Goal: Task Accomplishment & Management: Manage account settings

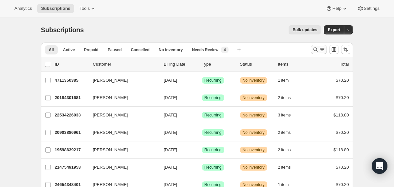
click at [313, 50] on icon "Search and filter results" at bounding box center [315, 49] width 7 height 7
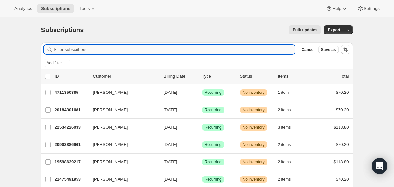
click at [241, 52] on input "Filter subscribers" at bounding box center [174, 49] width 241 height 9
paste input "[EMAIL_ADDRESS][DOMAIN_NAME]"
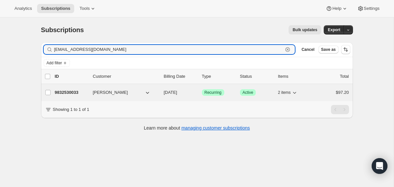
type input "[EMAIL_ADDRESS][DOMAIN_NAME]"
click at [159, 92] on div "9832530033 [PERSON_NAME] [DATE] Success Recurring Success Active 2 items $97.20" at bounding box center [202, 92] width 294 height 9
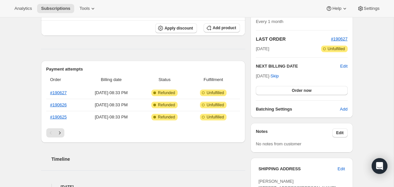
scroll to position [130, 0]
click at [60, 133] on icon "Next" at bounding box center [60, 132] width 2 height 3
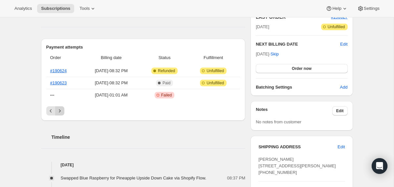
scroll to position [153, 0]
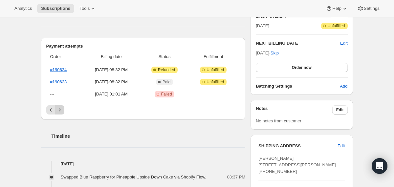
click at [61, 111] on icon "Next" at bounding box center [59, 110] width 7 height 7
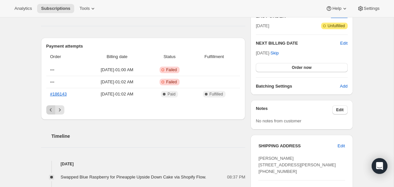
click at [51, 111] on icon "Previous" at bounding box center [51, 110] width 7 height 7
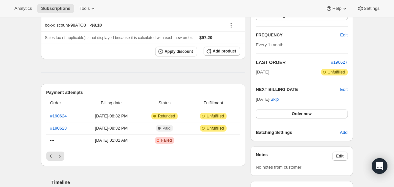
scroll to position [0, 0]
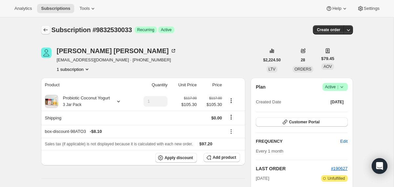
click at [49, 27] on button "Subscriptions" at bounding box center [45, 29] width 9 height 9
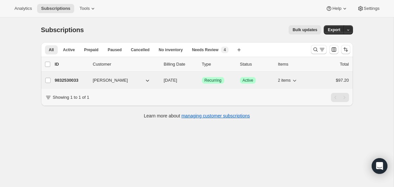
click at [161, 82] on div "9832530033 [PERSON_NAME] [DATE] Success Recurring Success Active 2 items $97.20" at bounding box center [202, 80] width 294 height 9
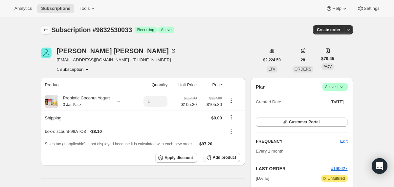
click at [46, 28] on icon "Subscriptions" at bounding box center [45, 30] width 7 height 7
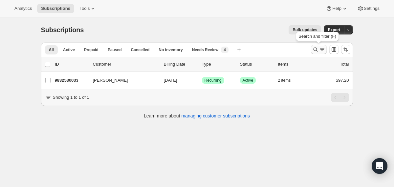
click at [315, 51] on icon "Search and filter results" at bounding box center [315, 49] width 7 height 7
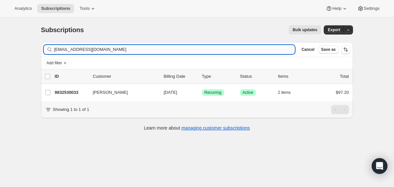
click at [242, 51] on input "[EMAIL_ADDRESS][DOMAIN_NAME]" at bounding box center [174, 49] width 241 height 9
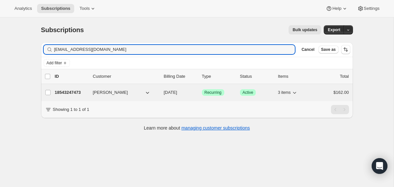
type input "[EMAIL_ADDRESS][DOMAIN_NAME]"
click at [165, 93] on span "[DATE]" at bounding box center [170, 92] width 13 height 5
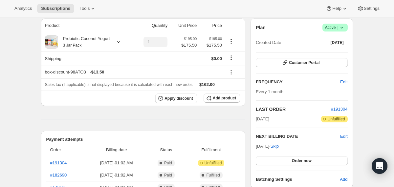
scroll to position [54, 0]
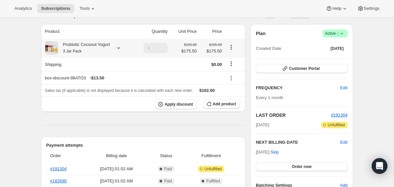
click at [119, 49] on div at bounding box center [117, 48] width 9 height 7
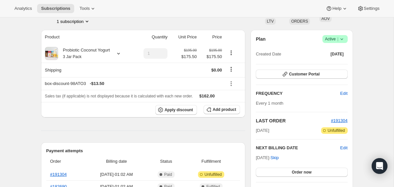
scroll to position [0, 0]
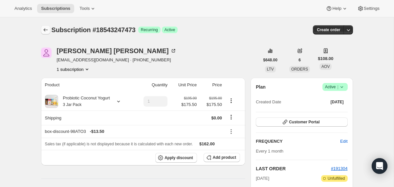
click at [44, 28] on icon "Subscriptions" at bounding box center [45, 30] width 7 height 7
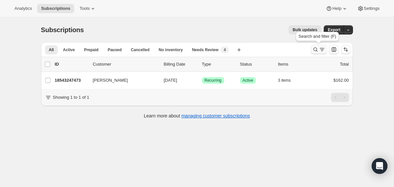
click at [319, 51] on icon "Search and filter results" at bounding box center [322, 49] width 7 height 7
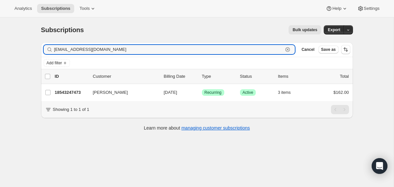
click at [289, 51] on icon "button" at bounding box center [287, 49] width 7 height 7
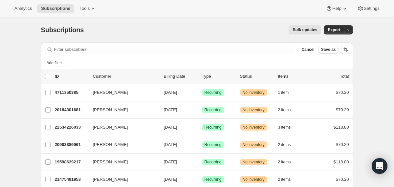
click at [140, 55] on div "Filter subscribers Cancel Save as" at bounding box center [197, 49] width 312 height 14
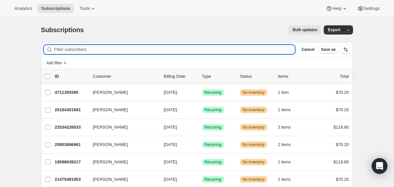
click at [139, 49] on input "Filter subscribers" at bounding box center [174, 49] width 241 height 9
paste input "[EMAIL_ADDRESS][DOMAIN_NAME]"
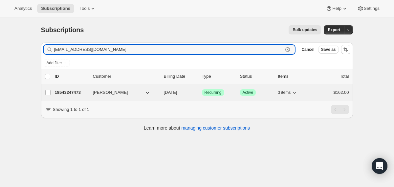
type input "[EMAIL_ADDRESS][DOMAIN_NAME]"
click at [160, 94] on div "18543247473 [PERSON_NAME] [DATE] Success Recurring Success Active 3 items $162.…" at bounding box center [202, 92] width 294 height 9
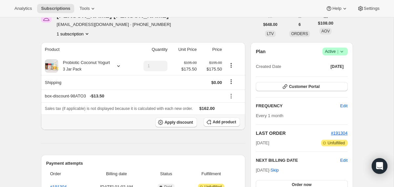
scroll to position [38, 0]
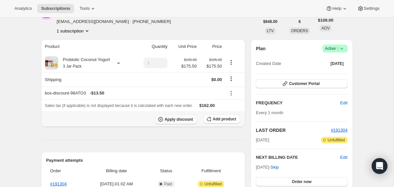
click at [183, 122] on span "Apply discount" at bounding box center [179, 119] width 29 height 5
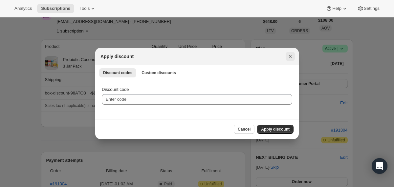
click at [293, 57] on icon "Close" at bounding box center [290, 56] width 7 height 7
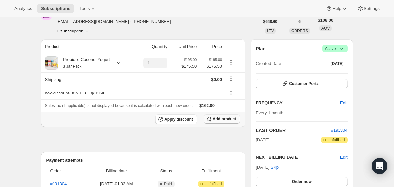
click at [231, 119] on span "Add product" at bounding box center [224, 119] width 23 height 5
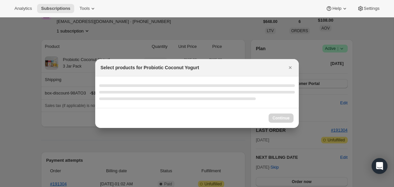
scroll to position [0, 0]
select select "gid://shopify/ProductVariant/40210939609201"
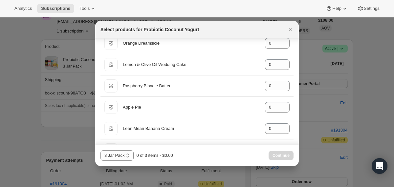
scroll to position [239, 0]
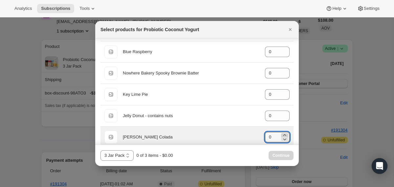
click at [286, 135] on icon ":r179:" at bounding box center [284, 135] width 7 height 7
type input "2"
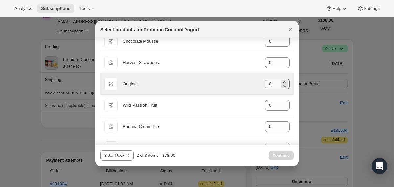
scroll to position [36, 0]
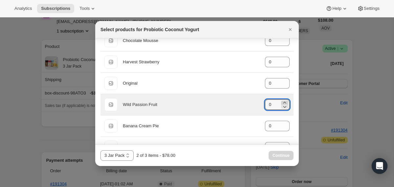
click at [283, 102] on icon ":r179:" at bounding box center [284, 103] width 7 height 7
type input "1"
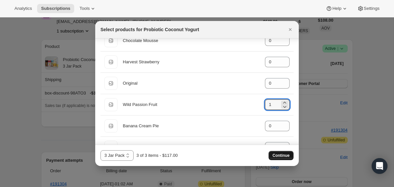
click at [280, 155] on span "Continue" at bounding box center [281, 155] width 17 height 5
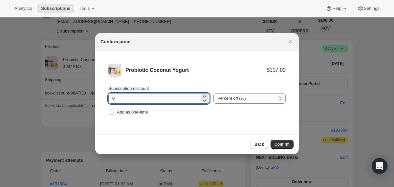
click at [112, 100] on input "0" at bounding box center [153, 98] width 91 height 11
type input "10"
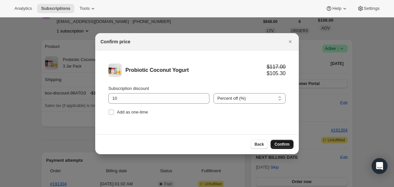
click at [283, 146] on span "Confirm" at bounding box center [282, 144] width 15 height 5
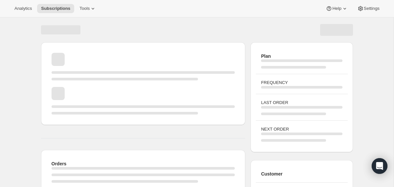
scroll to position [38, 0]
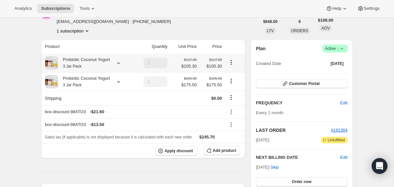
click at [120, 63] on icon at bounding box center [118, 63] width 3 height 2
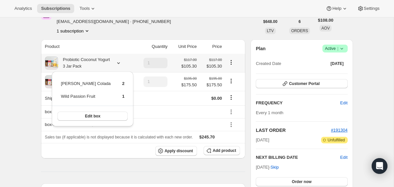
click at [120, 63] on icon at bounding box center [118, 63] width 3 height 2
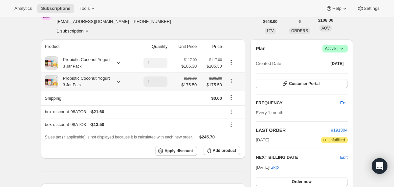
click at [122, 85] on icon at bounding box center [118, 81] width 7 height 7
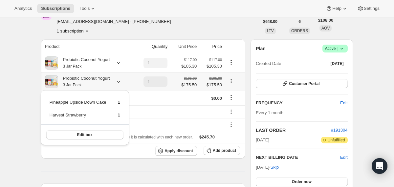
click at [234, 80] on icon "Product actions" at bounding box center [231, 81] width 7 height 7
click at [230, 108] on span "Remove" at bounding box center [232, 105] width 16 height 7
type input "0"
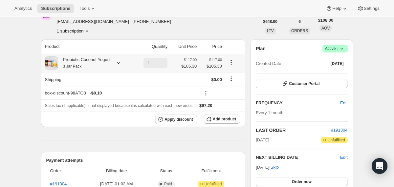
click at [119, 64] on div at bounding box center [117, 63] width 9 height 7
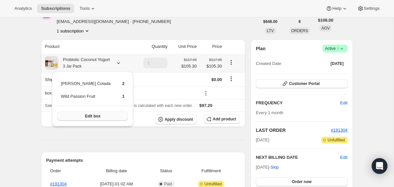
click at [108, 113] on button "Edit box" at bounding box center [92, 116] width 70 height 9
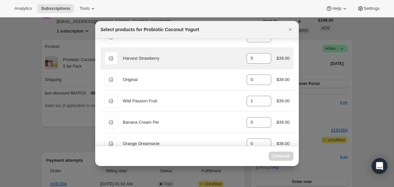
scroll to position [41, 0]
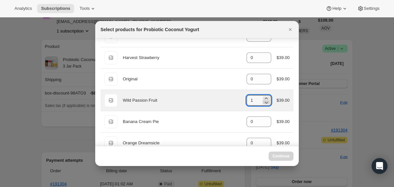
click at [266, 103] on icon ":r1jg:" at bounding box center [266, 102] width 7 height 7
type input "1"
select select "gid://shopify/ProductVariant/40210939609201"
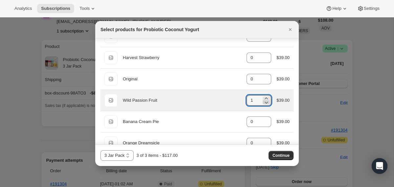
click at [266, 103] on icon ":r1jg:" at bounding box center [266, 102] width 7 height 7
type input "0"
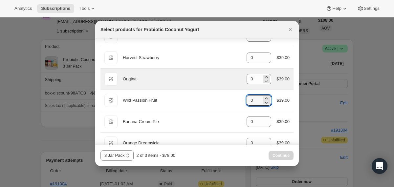
scroll to position [27, 0]
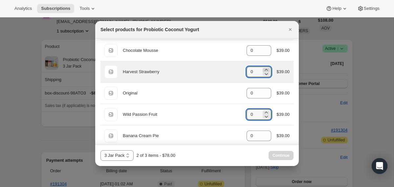
click at [264, 69] on icon ":r1jg:" at bounding box center [266, 70] width 7 height 7
type input "1"
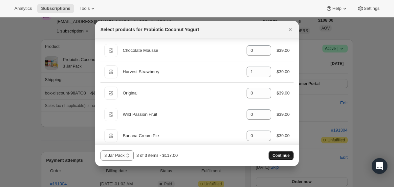
click at [282, 156] on span "Continue" at bounding box center [281, 155] width 17 height 5
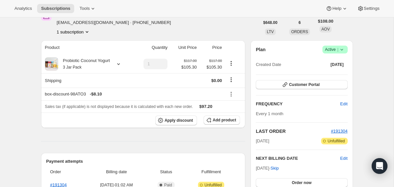
scroll to position [64, 0]
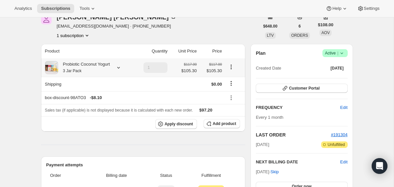
click at [121, 63] on div "Probiotic Coconut Yogurt 3 Jar Pack" at bounding box center [88, 67] width 86 height 13
click at [121, 65] on icon at bounding box center [118, 67] width 7 height 7
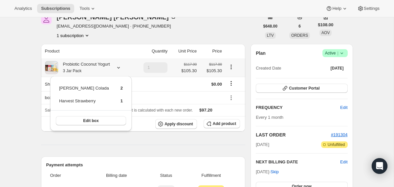
click at [121, 65] on icon at bounding box center [118, 67] width 7 height 7
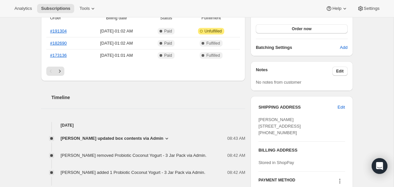
scroll to position [222, 0]
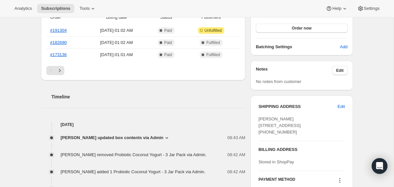
click at [123, 135] on span "[PERSON_NAME] updated box contents via Admin" at bounding box center [112, 138] width 103 height 7
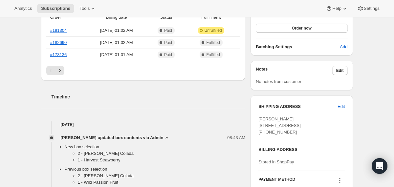
click at [170, 137] on icon at bounding box center [167, 138] width 7 height 7
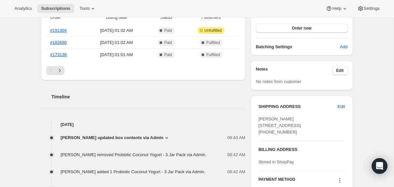
click at [168, 137] on icon at bounding box center [166, 138] width 3 height 2
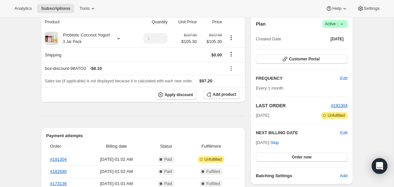
scroll to position [93, 0]
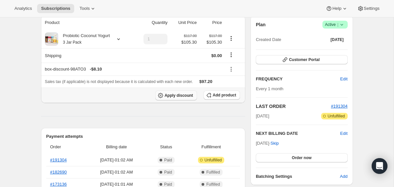
click at [174, 95] on span "Apply discount" at bounding box center [179, 95] width 29 height 5
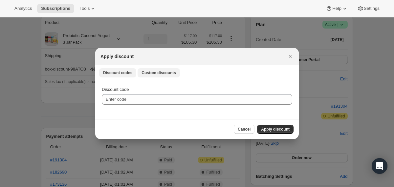
click at [151, 76] on button "Custom discounts" at bounding box center [159, 72] width 42 height 9
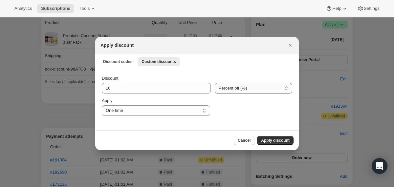
click at [223, 89] on select "Percent off (%) Amount off ($)" at bounding box center [254, 88] width 78 height 11
select select "fixed"
click at [215, 83] on select "Percent off (%) Amount off ($)" at bounding box center [254, 88] width 78 height 11
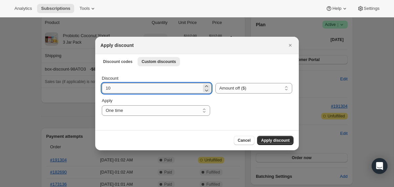
click at [163, 87] on input "10" at bounding box center [152, 88] width 100 height 11
click at [128, 87] on input "10" at bounding box center [152, 88] width 100 height 11
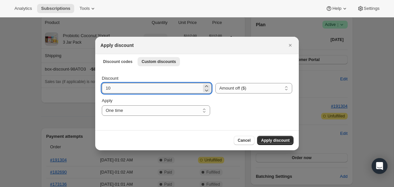
click at [128, 87] on input "10" at bounding box center [152, 88] width 100 height 11
type input "64.8"
click at [274, 141] on span "Apply discount" at bounding box center [275, 140] width 29 height 5
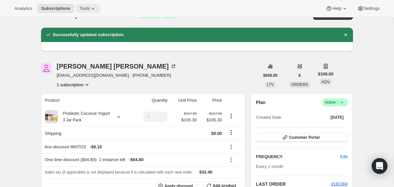
scroll to position [0, 0]
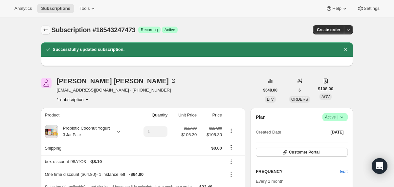
click at [43, 28] on icon "Subscriptions" at bounding box center [45, 30] width 7 height 7
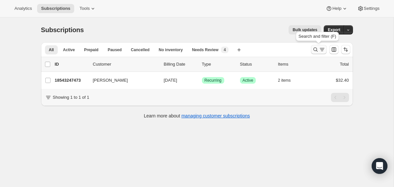
click at [316, 53] on icon "Search and filter results" at bounding box center [315, 49] width 7 height 7
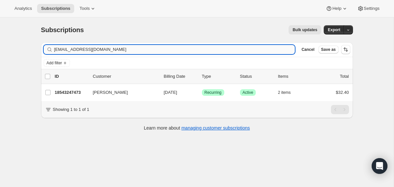
click at [219, 50] on input "[EMAIL_ADDRESS][DOMAIN_NAME]" at bounding box center [174, 49] width 241 height 9
type input "[EMAIL_ADDRESS][DOMAIN_NAME]"
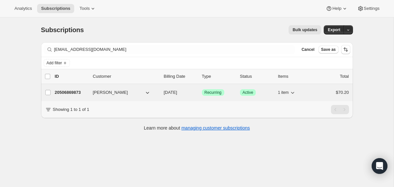
click at [161, 90] on div "20506869873 [PERSON_NAME] [DATE] Success Recurring Success Active 1 item $70.20" at bounding box center [202, 92] width 294 height 9
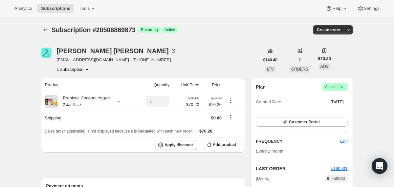
click at [343, 88] on icon at bounding box center [342, 87] width 7 height 7
click at [331, 106] on button "Cancel subscription" at bounding box center [332, 111] width 41 height 11
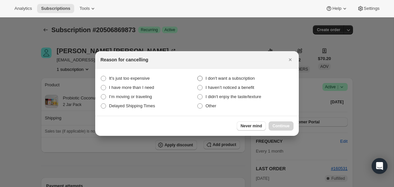
click at [240, 77] on span "I don't want a subscription" at bounding box center [230, 78] width 49 height 5
click at [198, 76] on subscription "I don't want a subscription" at bounding box center [197, 76] width 0 height 0
radio subscription "true"
click at [279, 125] on span "Continue" at bounding box center [281, 125] width 17 height 5
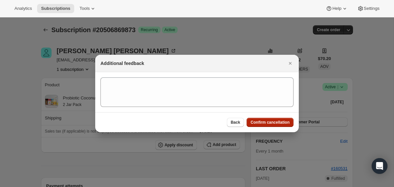
click at [279, 125] on span "Confirm cancellation" at bounding box center [270, 122] width 39 height 5
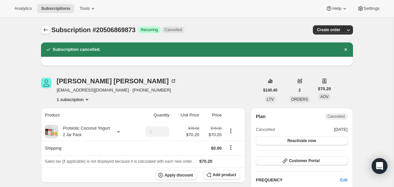
click at [47, 30] on icon "Subscriptions" at bounding box center [45, 30] width 7 height 7
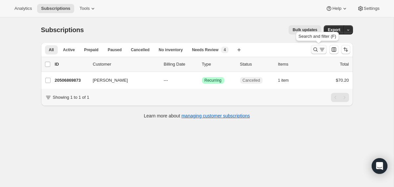
click at [315, 50] on icon "Search and filter results" at bounding box center [315, 49] width 7 height 7
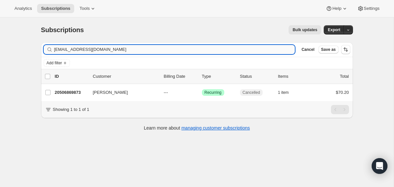
click at [206, 51] on input "[EMAIL_ADDRESS][DOMAIN_NAME]" at bounding box center [174, 49] width 241 height 9
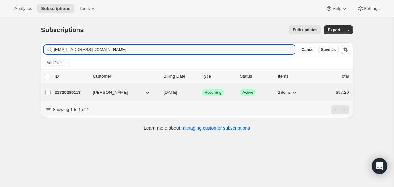
type input "[EMAIL_ADDRESS][DOMAIN_NAME]"
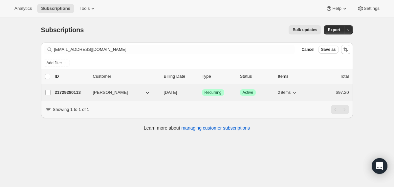
click at [164, 95] on span "[DATE]" at bounding box center [170, 92] width 13 height 5
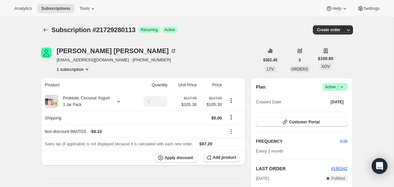
click at [343, 89] on icon at bounding box center [342, 87] width 7 height 7
click at [333, 111] on span "Cancel subscription" at bounding box center [332, 111] width 37 height 5
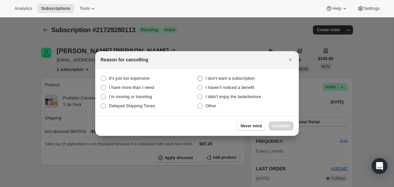
click at [250, 76] on span "I don't want a subscription" at bounding box center [230, 78] width 49 height 5
click at [198, 76] on subscription "I don't want a subscription" at bounding box center [197, 76] width 0 height 0
radio subscription "true"
click at [272, 128] on button "Continue" at bounding box center [281, 126] width 25 height 9
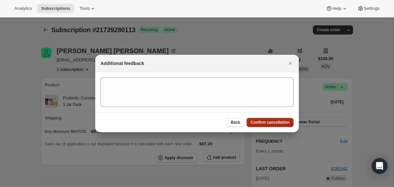
click at [268, 124] on span "Confirm cancellation" at bounding box center [270, 122] width 39 height 5
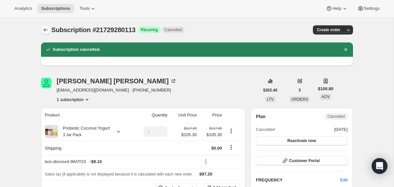
click at [45, 26] on button "Subscriptions" at bounding box center [45, 29] width 9 height 9
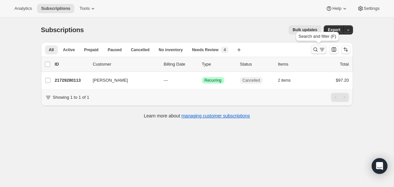
click at [315, 50] on icon "Search and filter results" at bounding box center [315, 49] width 7 height 7
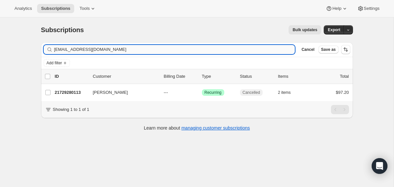
click at [241, 50] on input "[EMAIL_ADDRESS][DOMAIN_NAME]" at bounding box center [174, 49] width 241 height 9
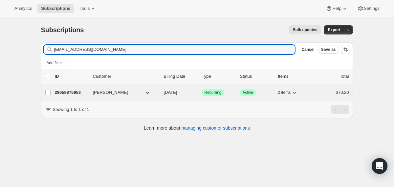
type input "[EMAIL_ADDRESS][DOMAIN_NAME]"
click at [164, 91] on span "[DATE]" at bounding box center [170, 92] width 13 height 5
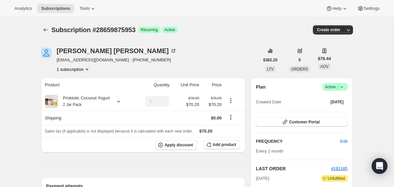
click at [342, 88] on icon at bounding box center [342, 87] width 7 height 7
click at [341, 109] on span "Cancel subscription" at bounding box center [332, 111] width 37 height 5
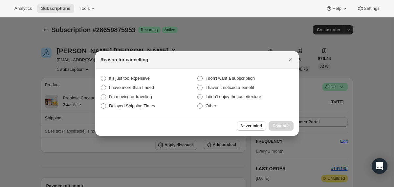
click at [251, 78] on span "I don't want a subscription" at bounding box center [230, 78] width 49 height 5
click at [198, 76] on subscription "I don't want a subscription" at bounding box center [197, 76] width 0 height 0
radio subscription "true"
click at [274, 122] on button "Continue" at bounding box center [281, 126] width 25 height 9
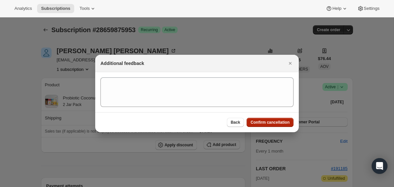
click at [274, 122] on span "Confirm cancellation" at bounding box center [270, 122] width 39 height 5
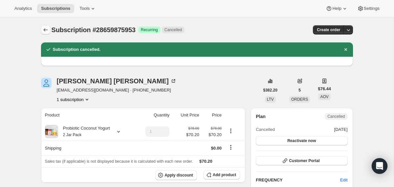
click at [46, 29] on icon "Subscriptions" at bounding box center [45, 30] width 7 height 7
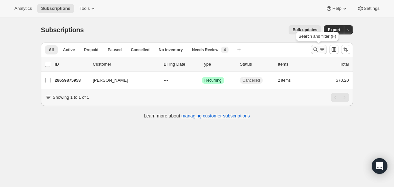
click at [315, 48] on icon "Search and filter results" at bounding box center [315, 49] width 7 height 7
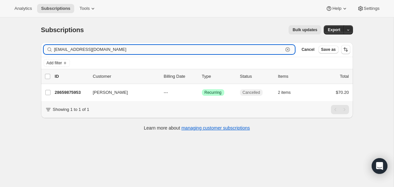
click at [284, 49] on div "[EMAIL_ADDRESS][DOMAIN_NAME] Clear" at bounding box center [170, 49] width 252 height 9
click at [277, 52] on input "[EMAIL_ADDRESS][DOMAIN_NAME]" at bounding box center [168, 49] width 229 height 9
paste input "[GEOGRAPHIC_DATA]"
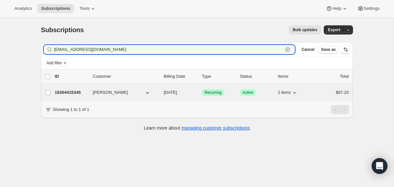
type input "[EMAIL_ADDRESS][DOMAIN_NAME]"
click at [161, 94] on div "19304415345 [PERSON_NAME] [DATE] Success Recurring Success Active 2 items $97.20" at bounding box center [202, 92] width 294 height 9
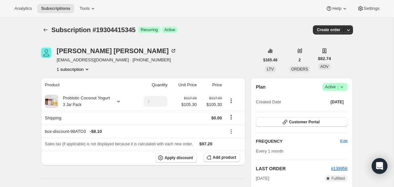
click at [340, 84] on icon at bounding box center [342, 87] width 7 height 7
click at [340, 111] on span "Cancel subscription" at bounding box center [332, 111] width 37 height 5
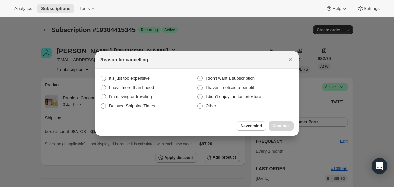
click at [336, 112] on div at bounding box center [197, 93] width 394 height 187
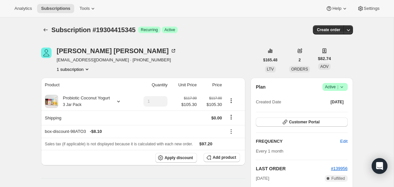
click at [342, 87] on icon at bounding box center [342, 87] width 7 height 7
click at [343, 113] on span "Cancel subscription" at bounding box center [332, 111] width 37 height 5
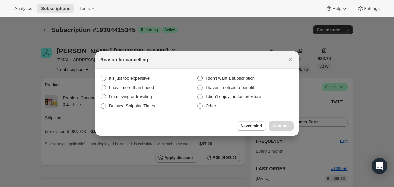
click at [237, 78] on span "I don't want a subscription" at bounding box center [230, 78] width 49 height 5
click at [198, 76] on subscription "I don't want a subscription" at bounding box center [197, 76] width 0 height 0
radio subscription "true"
click at [286, 125] on span "Continue" at bounding box center [281, 125] width 17 height 5
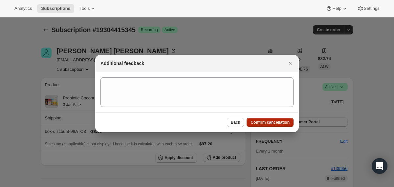
click at [284, 124] on span "Confirm cancellation" at bounding box center [270, 122] width 39 height 5
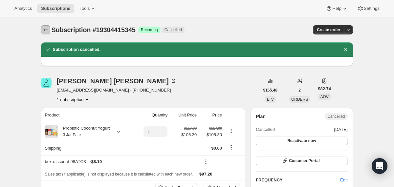
click at [43, 33] on button "Subscriptions" at bounding box center [45, 29] width 9 height 9
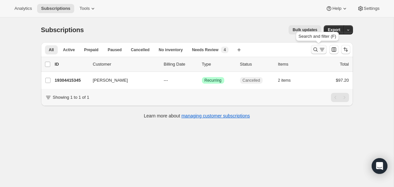
click at [315, 50] on icon "Search and filter results" at bounding box center [315, 49] width 7 height 7
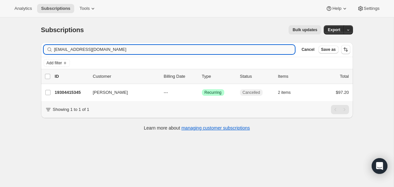
click at [247, 48] on input "[EMAIL_ADDRESS][DOMAIN_NAME]" at bounding box center [174, 49] width 241 height 9
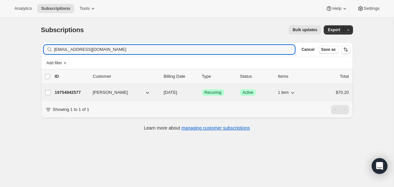
type input "[EMAIL_ADDRESS][DOMAIN_NAME]"
click at [161, 92] on div "19754942577 [PERSON_NAME] [DATE] Success Recurring Success Active 1 item $70.20" at bounding box center [202, 92] width 294 height 9
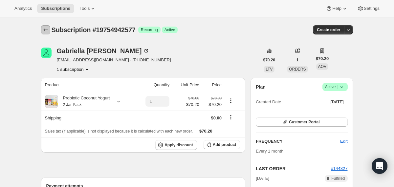
click at [43, 32] on icon "Subscriptions" at bounding box center [45, 30] width 7 height 7
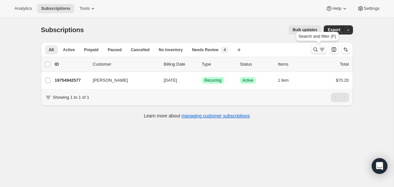
click at [316, 52] on icon "Search and filter results" at bounding box center [315, 49] width 7 height 7
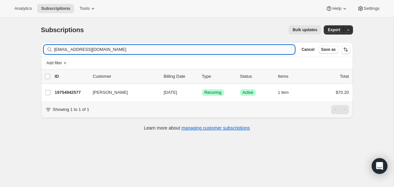
click at [265, 51] on input "[EMAIL_ADDRESS][DOMAIN_NAME]" at bounding box center [174, 49] width 241 height 9
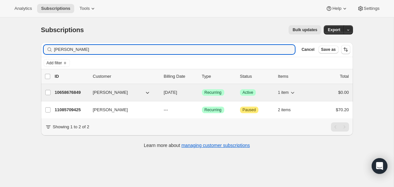
type input "[PERSON_NAME]"
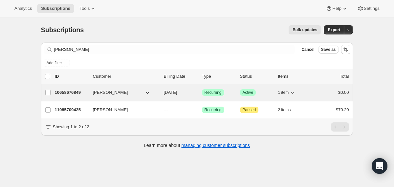
click at [159, 95] on div "10658676849 [PERSON_NAME] [DATE] Success Recurring Success Active 1 item $0.00" at bounding box center [202, 92] width 294 height 9
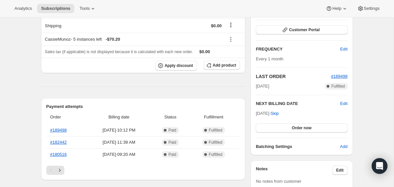
scroll to position [104, 0]
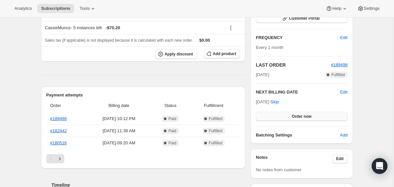
click at [260, 116] on button "Order now" at bounding box center [302, 116] width 92 height 9
click at [260, 116] on button "Click to confirm" at bounding box center [302, 116] width 92 height 9
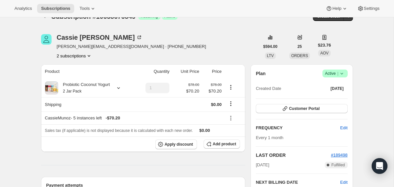
scroll to position [0, 0]
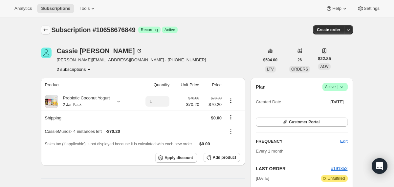
click at [48, 28] on icon "Subscriptions" at bounding box center [45, 30] width 7 height 7
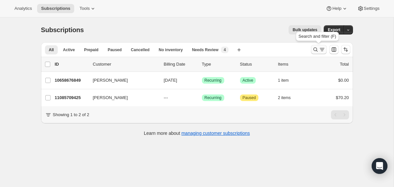
click at [315, 48] on icon "Search and filter results" at bounding box center [315, 49] width 7 height 7
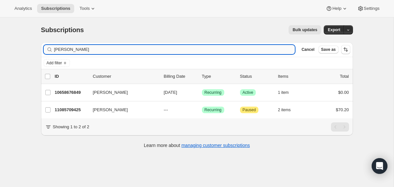
click at [210, 48] on input "[PERSON_NAME]" at bounding box center [174, 49] width 241 height 9
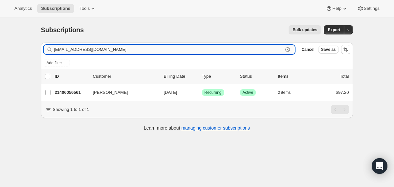
click at [106, 49] on input "kdelaine88@gmail.com" at bounding box center [168, 49] width 229 height 9
paste input "amanda.martinez7@yahoo"
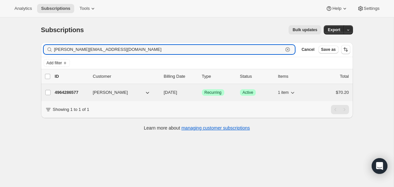
type input "amanda.martinez7@yahoo.com"
click at [162, 89] on div "4964286577 Amanda Martinez 10/03/2025 Success Recurring Success Active 1 item $…" at bounding box center [202, 92] width 294 height 9
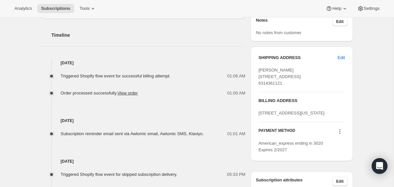
scroll to position [246, 0]
